Goal: Task Accomplishment & Management: Use online tool/utility

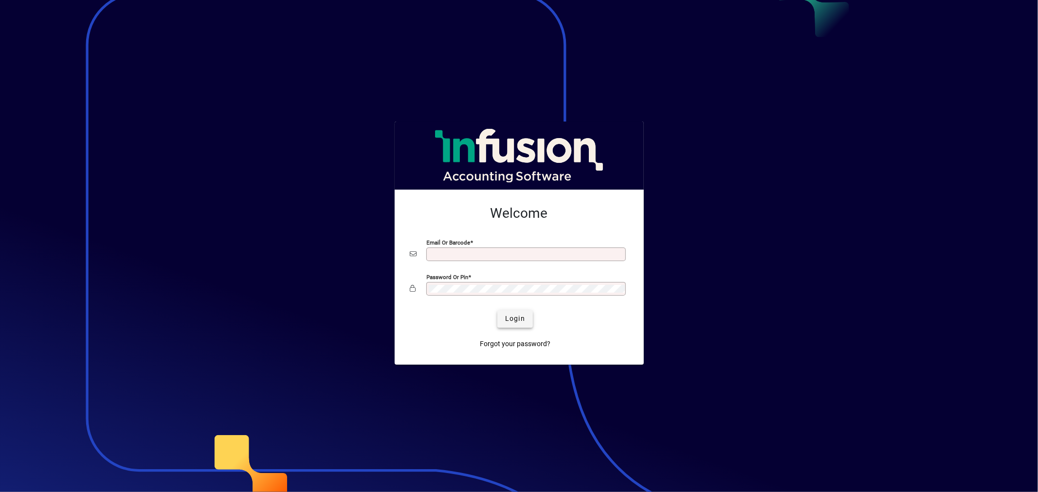
type input "**********"
click at [522, 319] on span "Login" at bounding box center [515, 319] width 20 height 10
